Goal: Task Accomplishment & Management: Use online tool/utility

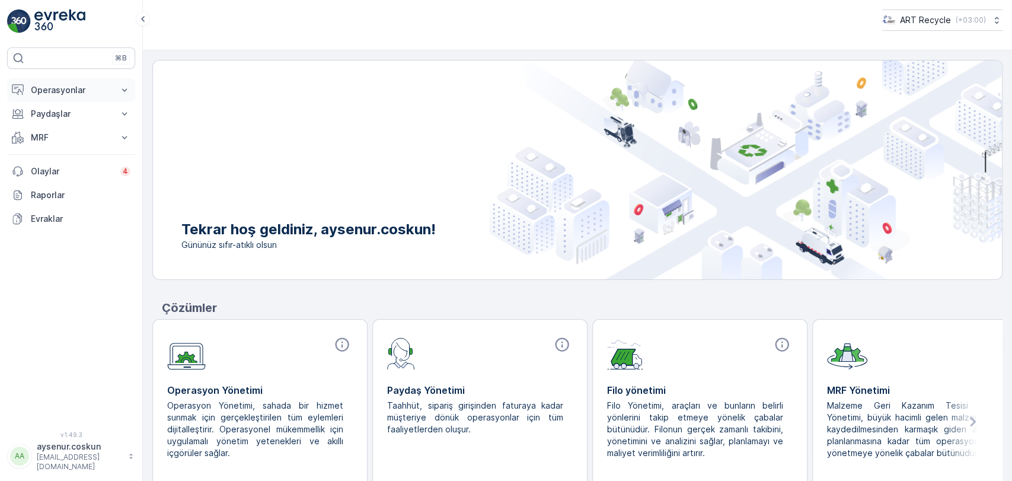
click at [109, 88] on p "Operasyonlar" at bounding box center [71, 90] width 81 height 12
click at [97, 144] on p "Rotalar & Görevler" at bounding box center [67, 144] width 74 height 12
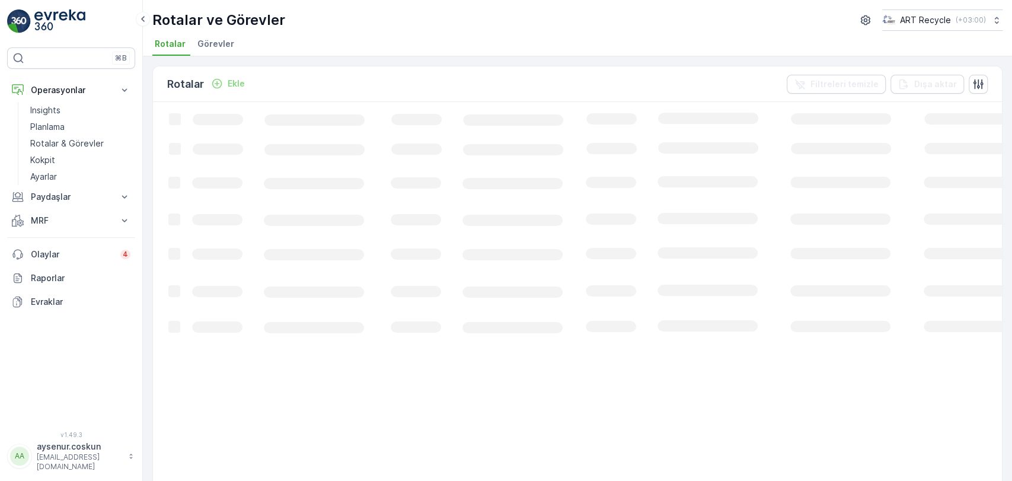
click at [227, 50] on li "Görevler" at bounding box center [217, 46] width 44 height 20
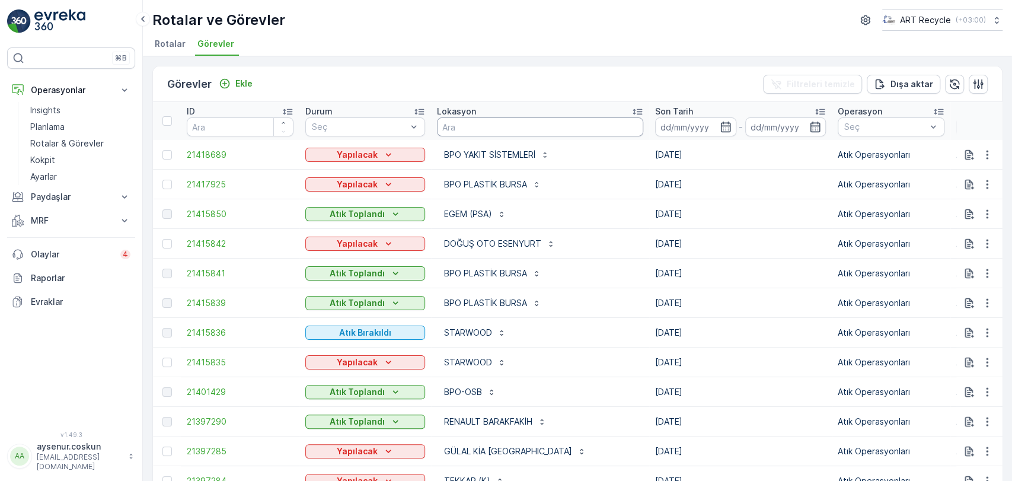
click at [474, 128] on input "text" at bounding box center [540, 126] width 206 height 19
type input "[PERSON_NAME]"
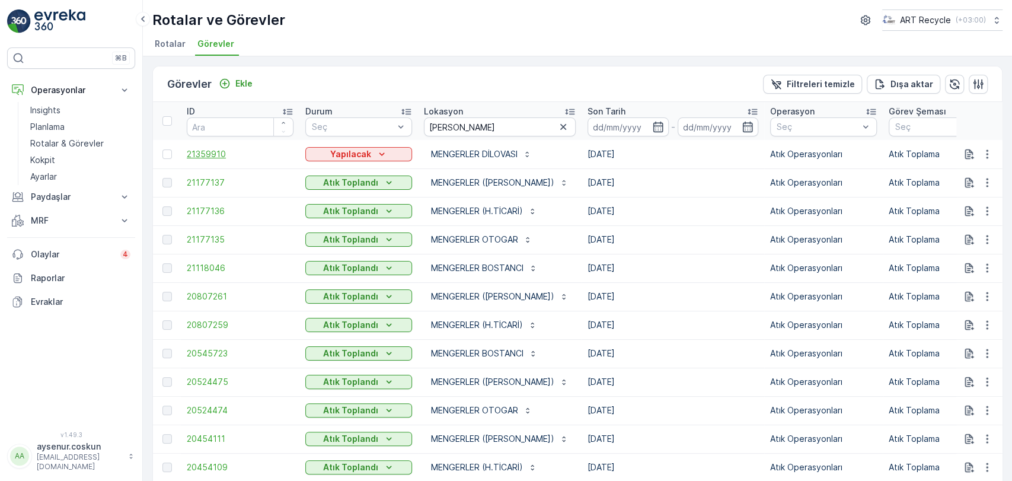
click at [202, 149] on span "21359910" at bounding box center [240, 154] width 107 height 12
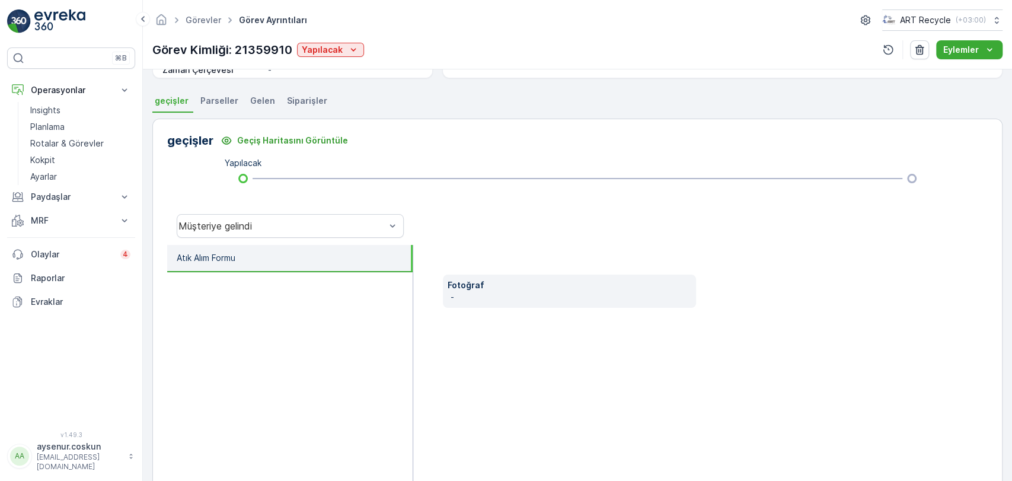
scroll to position [263, 0]
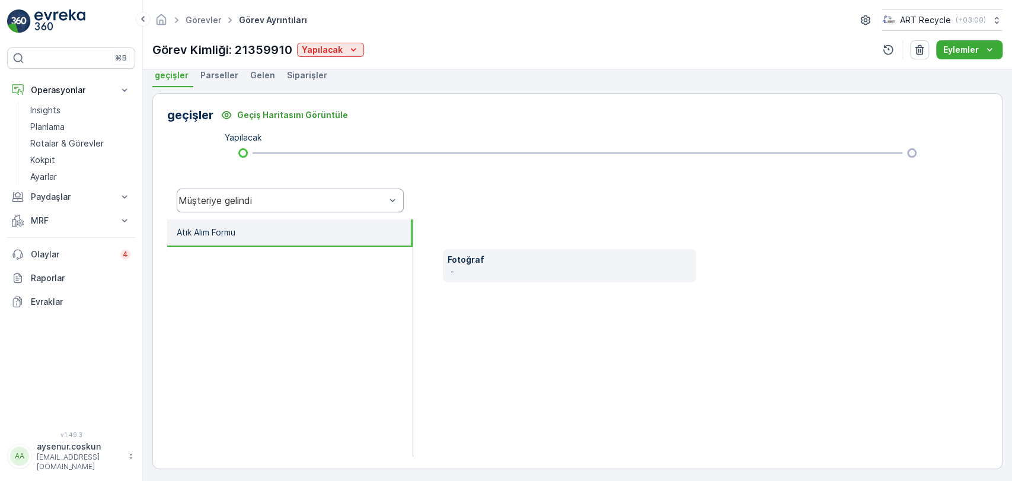
click at [355, 210] on div "Müşteriye gelindi" at bounding box center [290, 201] width 227 height 24
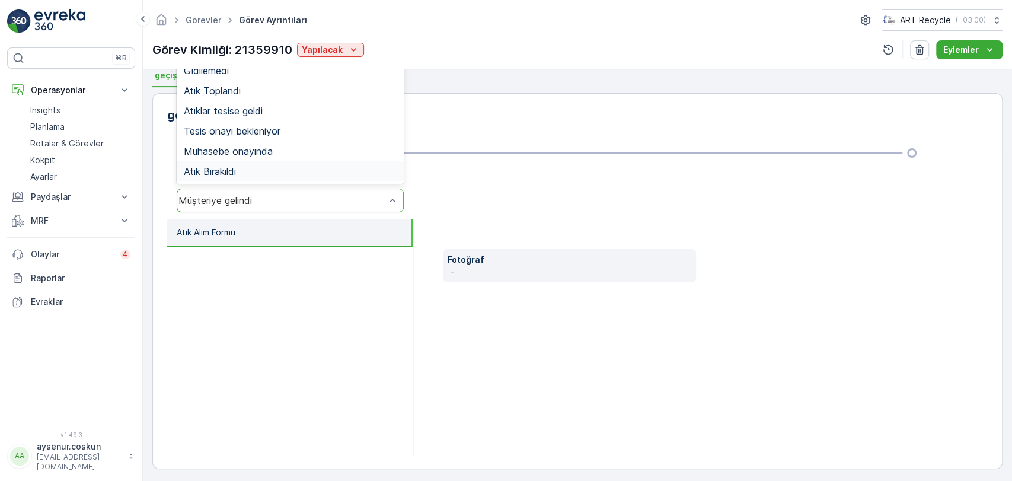
click at [304, 198] on div "Müşteriye gelindi" at bounding box center [281, 200] width 207 height 11
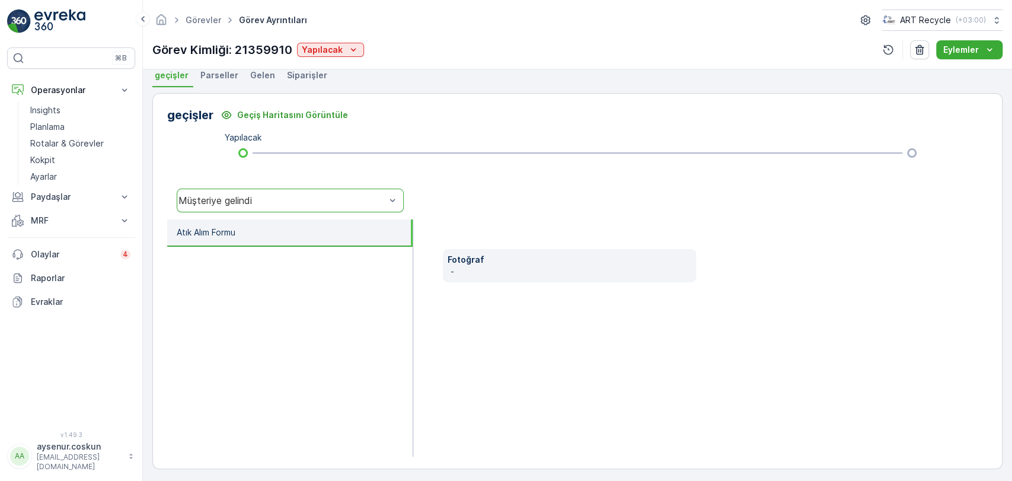
scroll to position [0, 0]
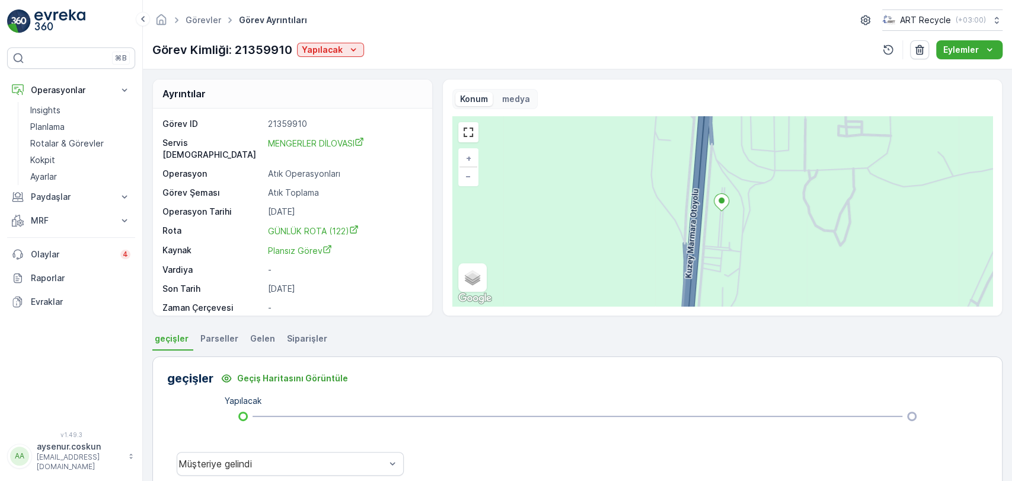
drag, startPoint x: 315, startPoint y: 200, endPoint x: 265, endPoint y: 198, distance: 50.4
click at [265, 206] on div "Operasyon Tarihi [DATE]" at bounding box center [290, 212] width 257 height 12
click at [323, 193] on div "Görev ID 21359910 Servis Noktası MENGERLER DİLOVASI Operasyon Atık Operasyonlar…" at bounding box center [290, 225] width 257 height 215
